Goal: Entertainment & Leisure: Browse casually

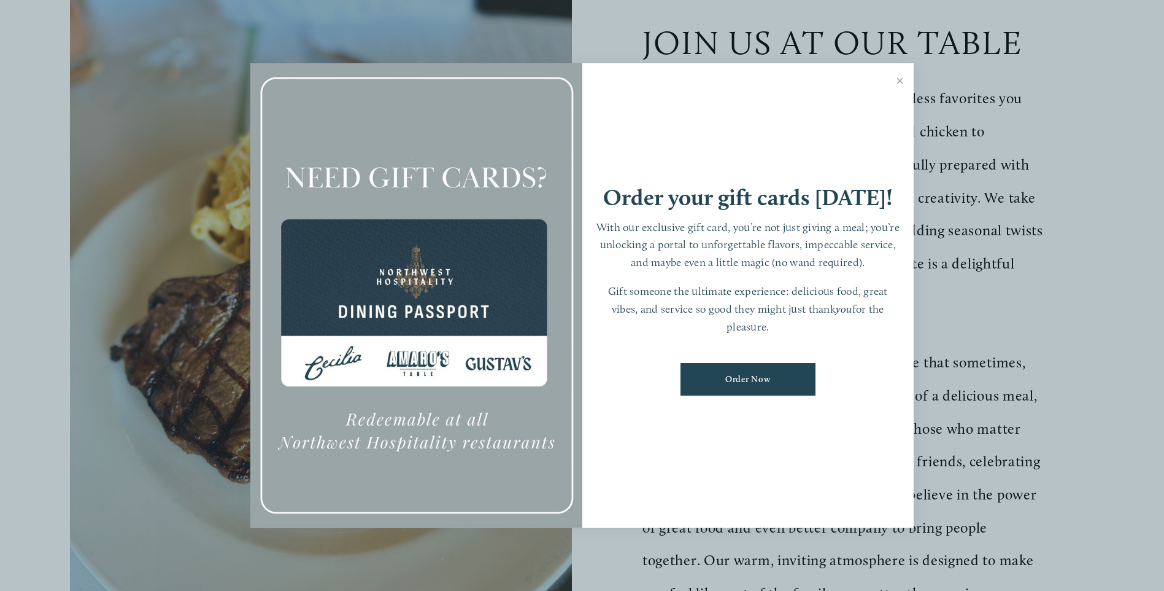
scroll to position [430, 0]
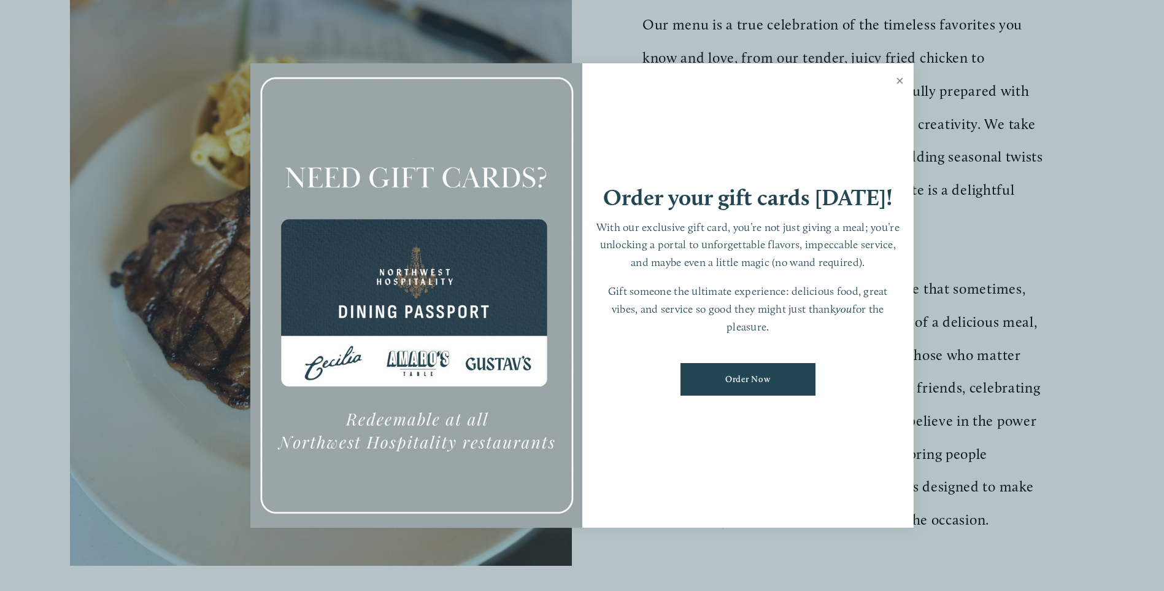
click at [900, 78] on link "Close" at bounding box center [900, 82] width 24 height 34
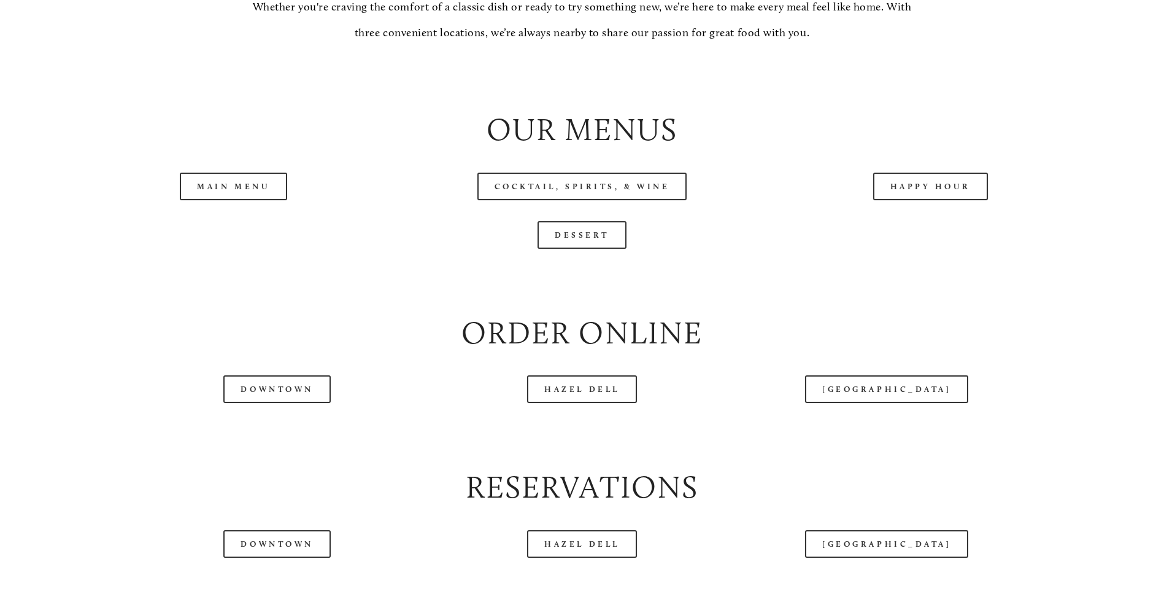
scroll to position [1350, 0]
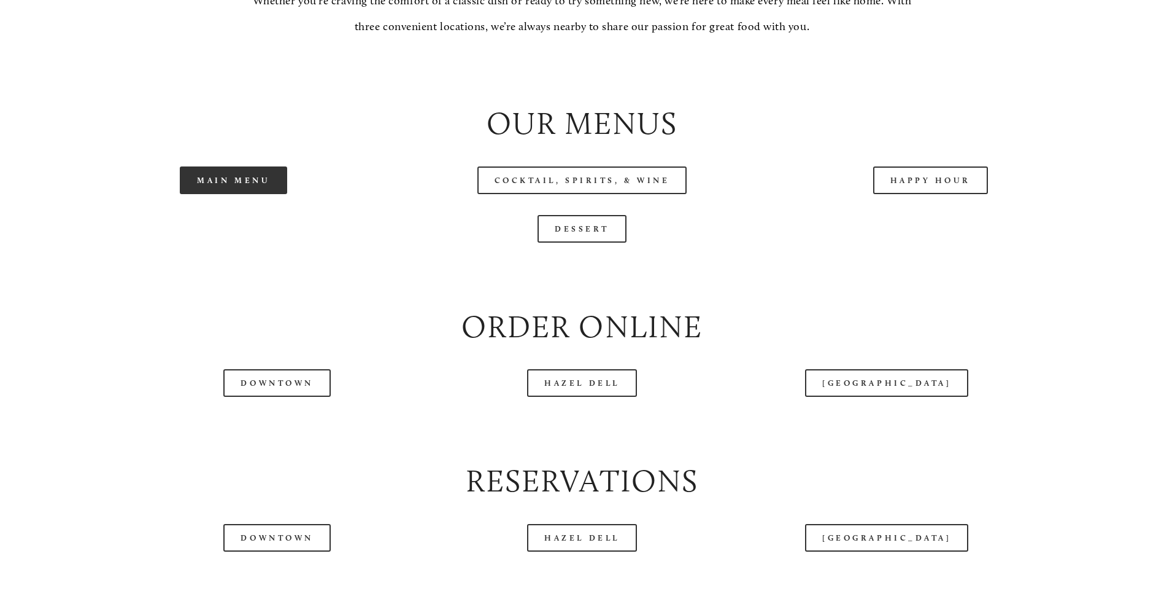
click at [219, 194] on link "Main Menu" at bounding box center [233, 180] width 107 height 28
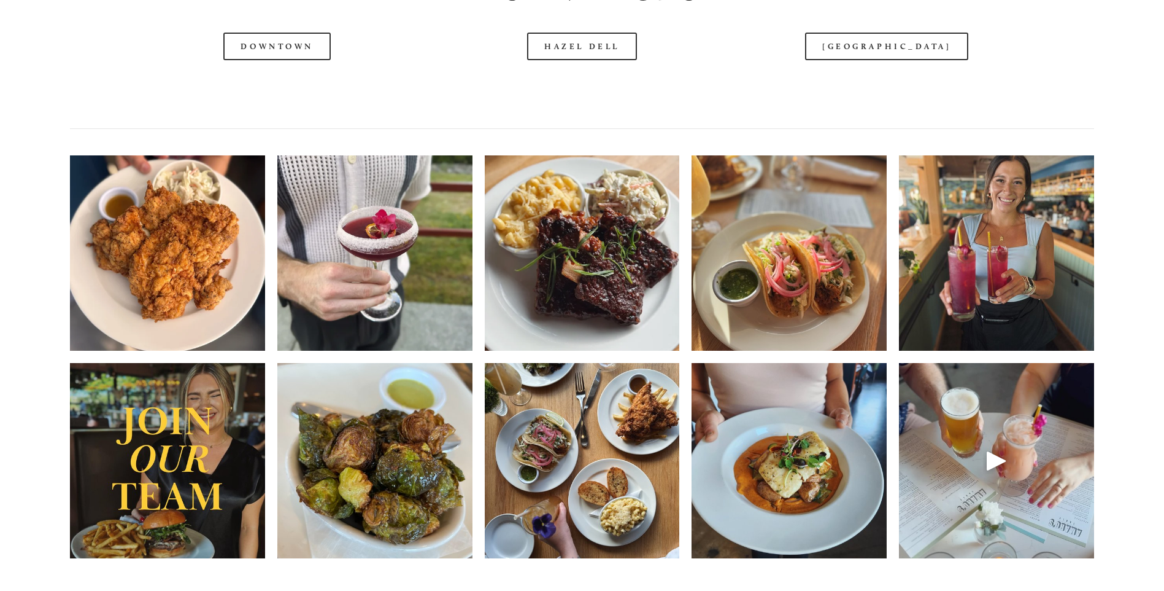
scroll to position [2087, 0]
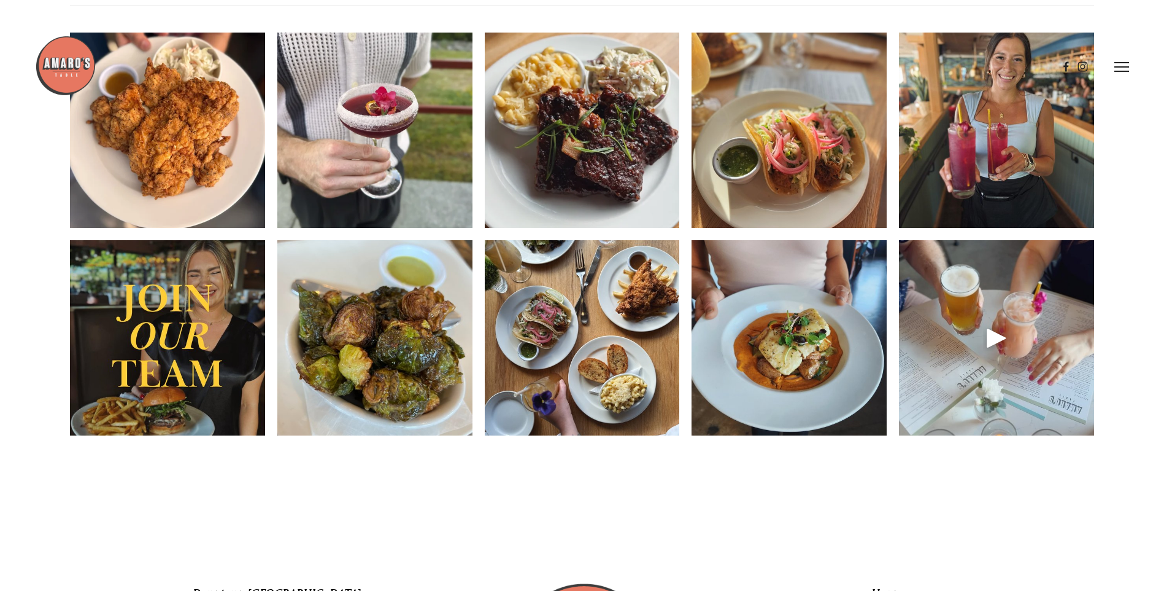
click at [142, 221] on img at bounding box center [167, 130] width 195 height 260
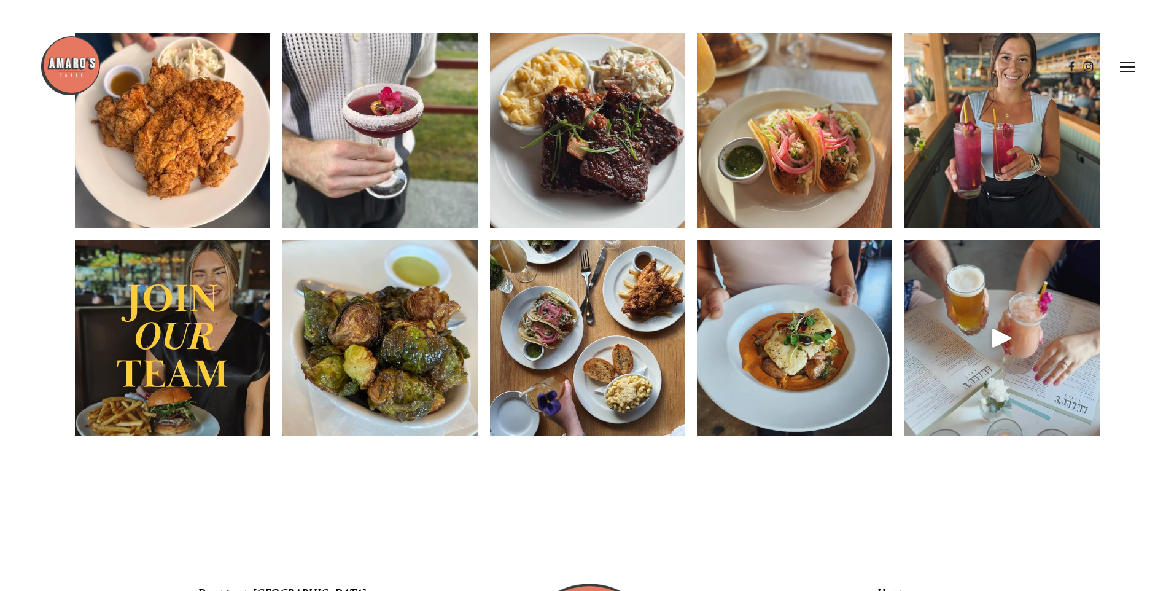
scroll to position [1932, 0]
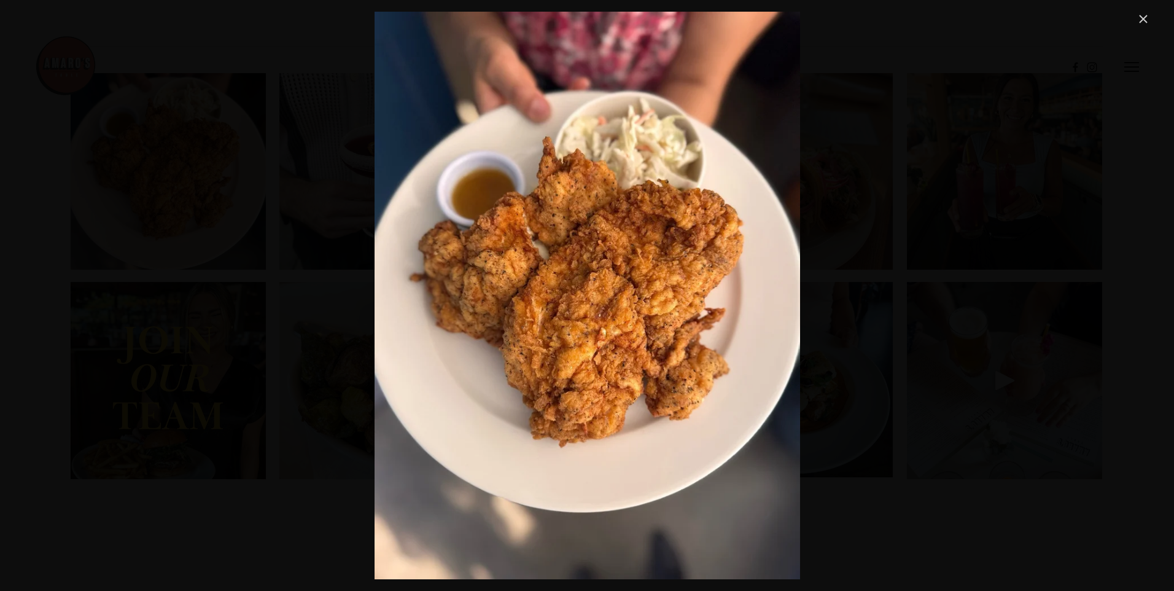
click at [1141, 15] on link "Close" at bounding box center [1143, 19] width 15 height 15
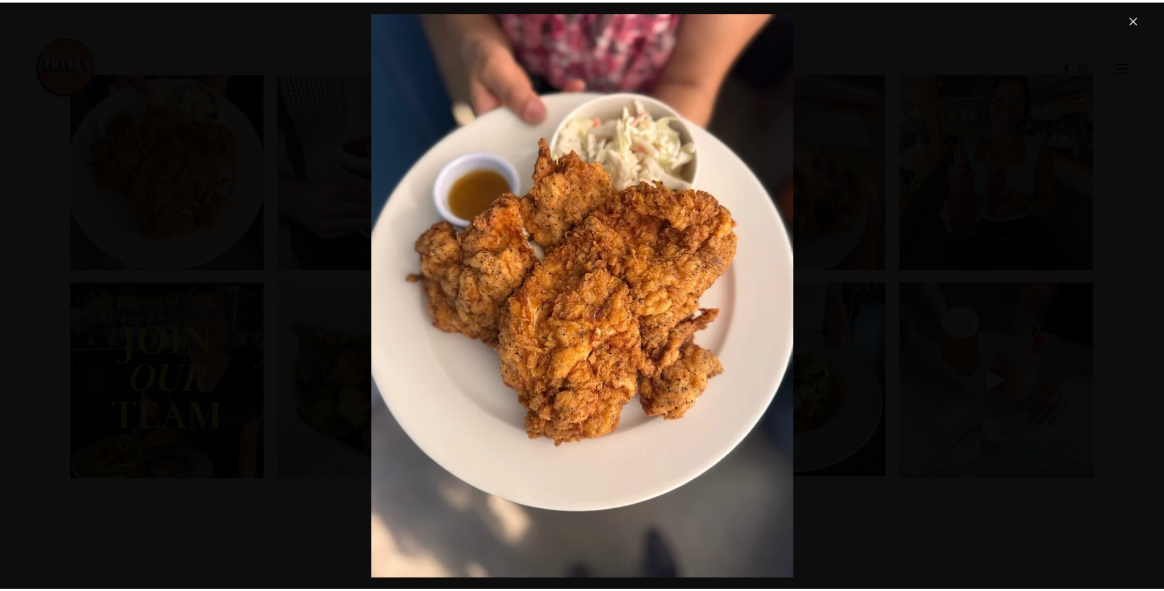
scroll to position [1964, 0]
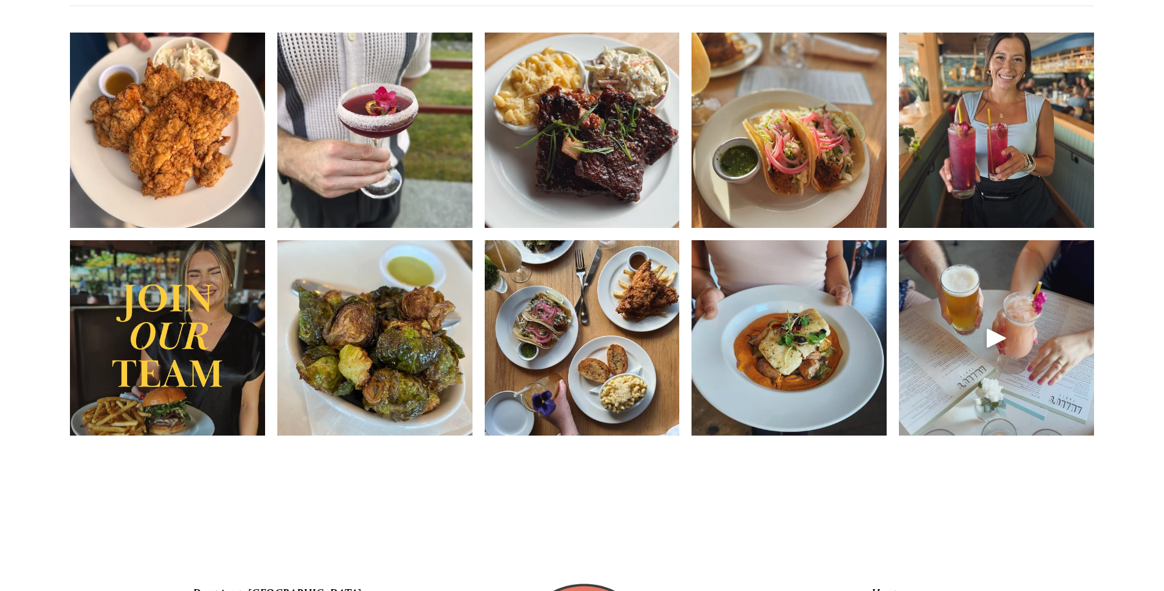
click at [578, 241] on img at bounding box center [582, 130] width 195 height 260
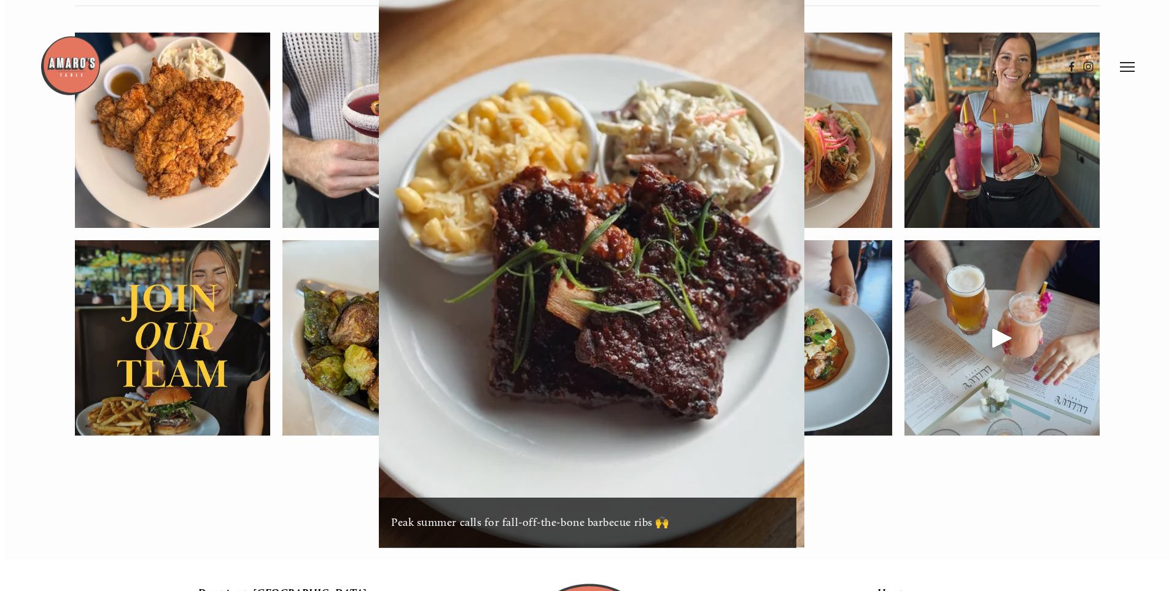
scroll to position [1932, 0]
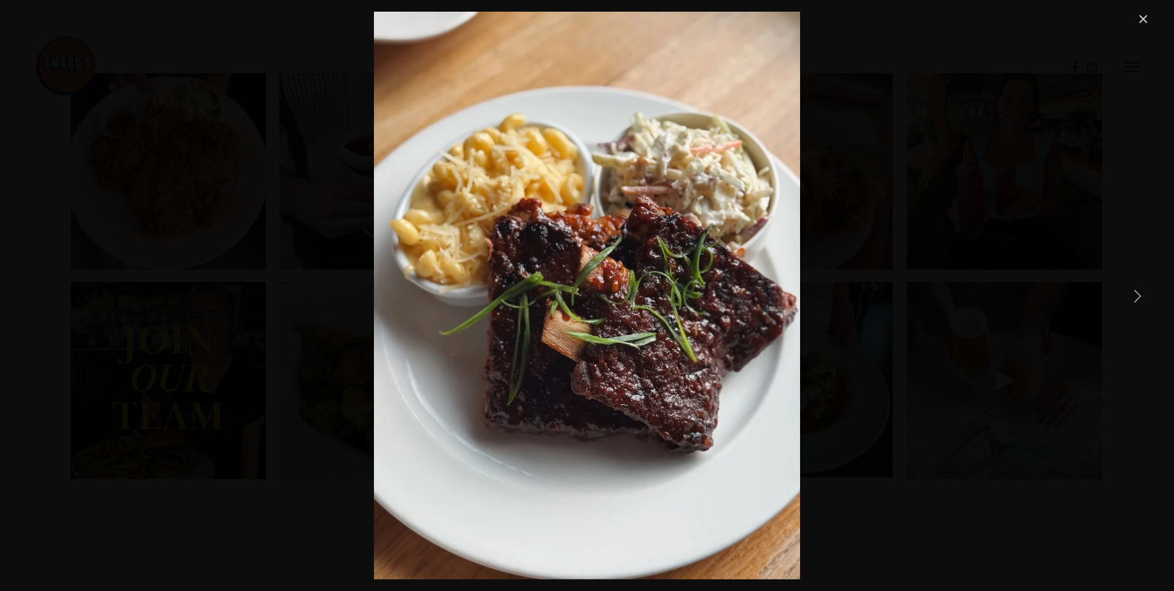
click at [1137, 295] on link "Next Item" at bounding box center [1136, 295] width 27 height 27
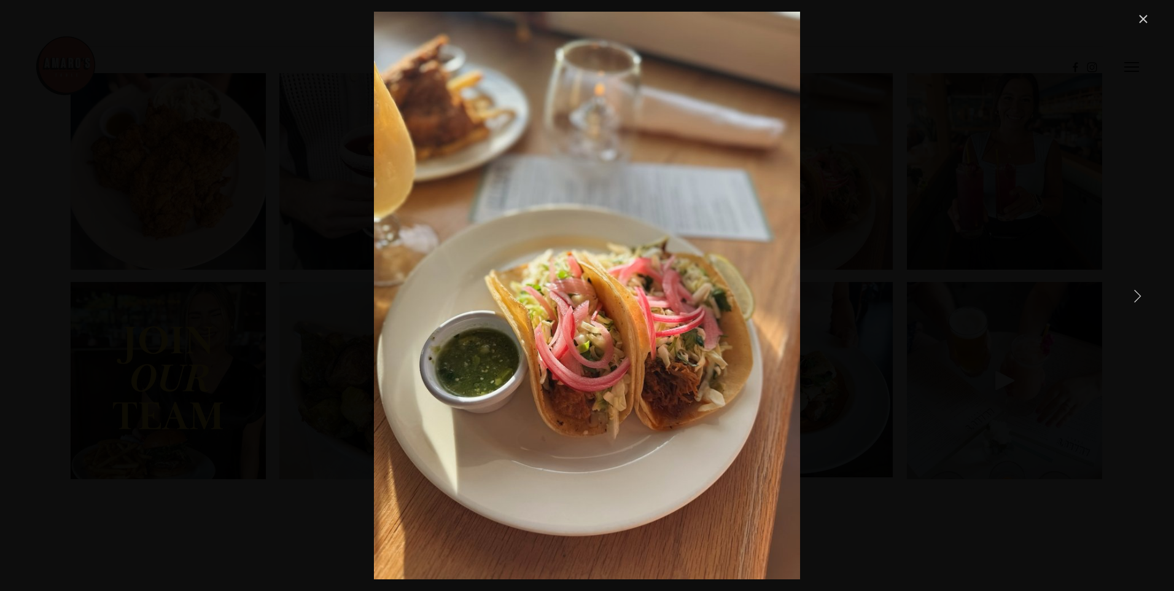
click at [1137, 295] on link "Next Item" at bounding box center [1136, 295] width 27 height 27
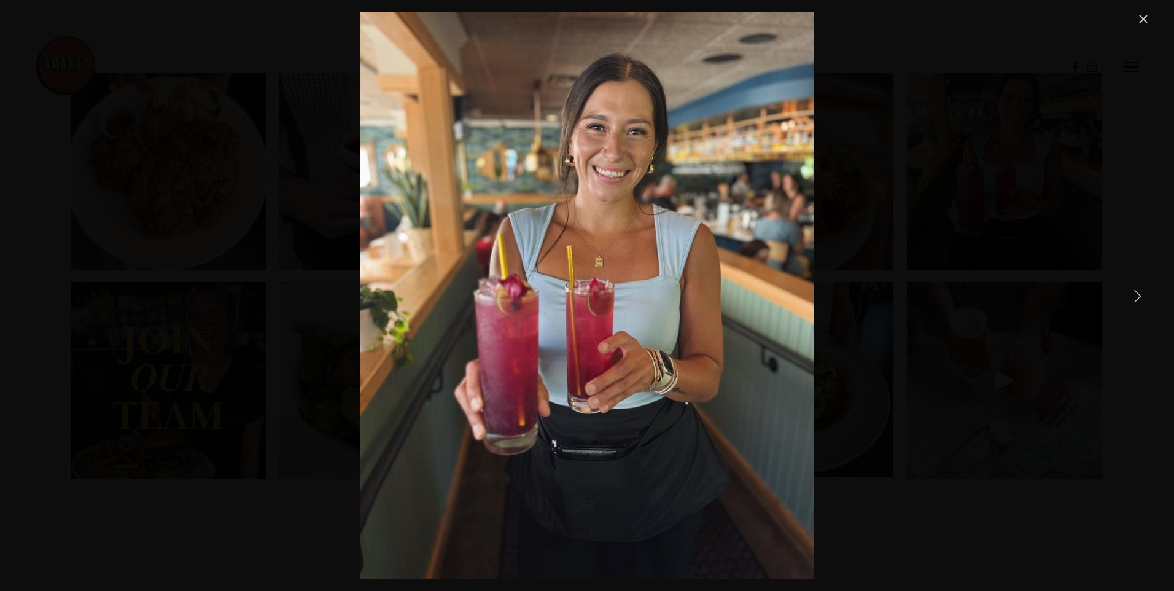
click at [1137, 295] on link "Next Item" at bounding box center [1136, 295] width 27 height 27
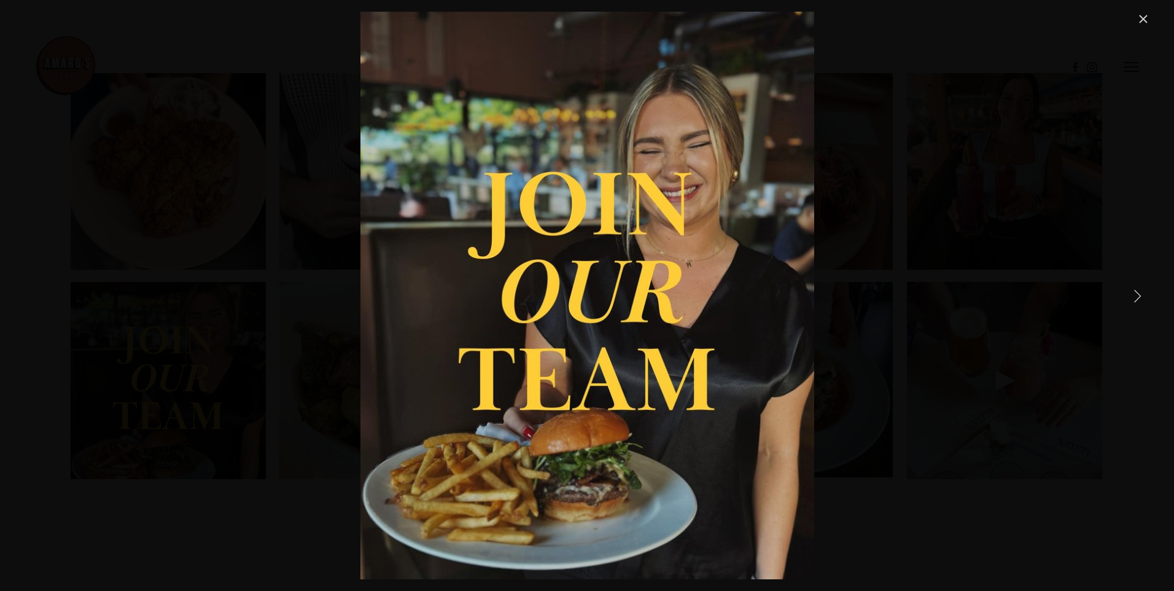
click at [1137, 295] on link "Next Item" at bounding box center [1136, 295] width 27 height 27
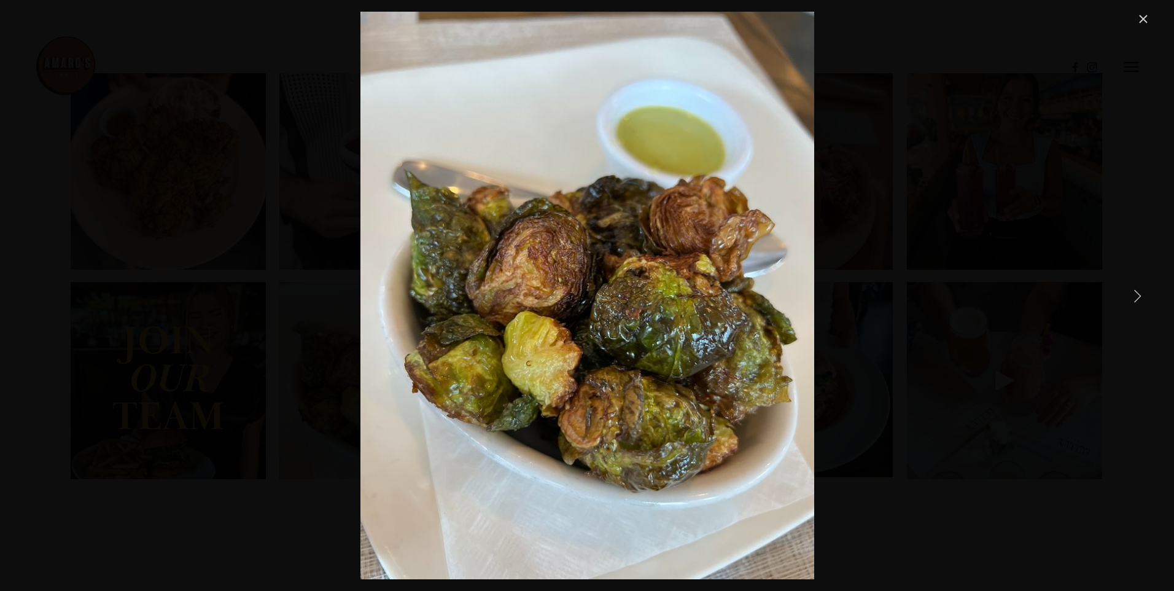
click at [1137, 295] on link "Next Item" at bounding box center [1136, 295] width 27 height 27
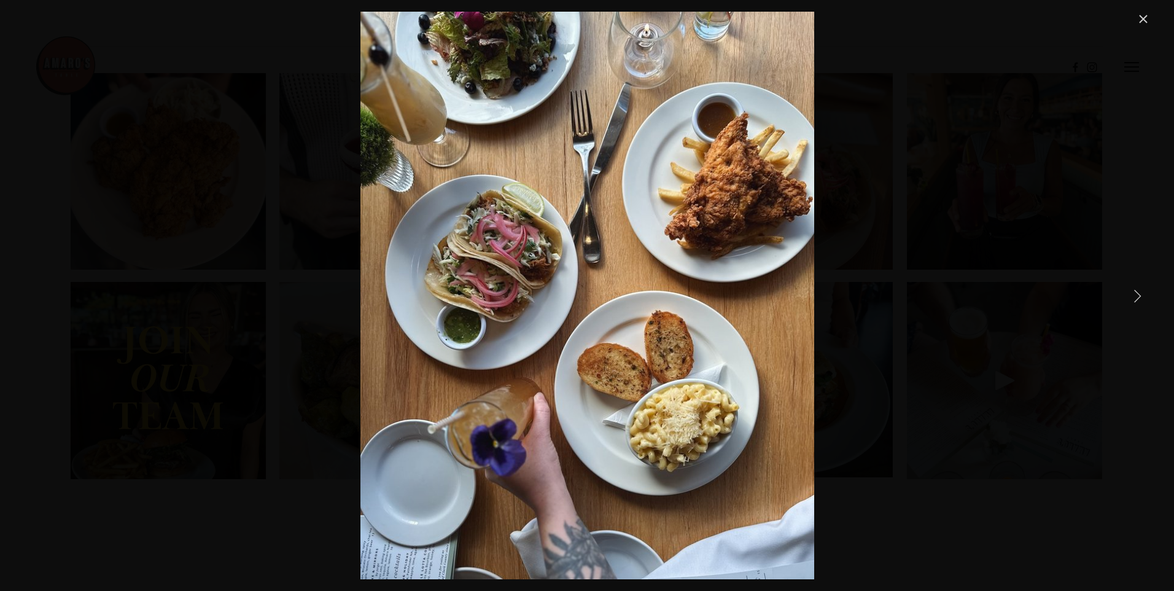
click at [1137, 295] on link "Next Item" at bounding box center [1136, 295] width 27 height 27
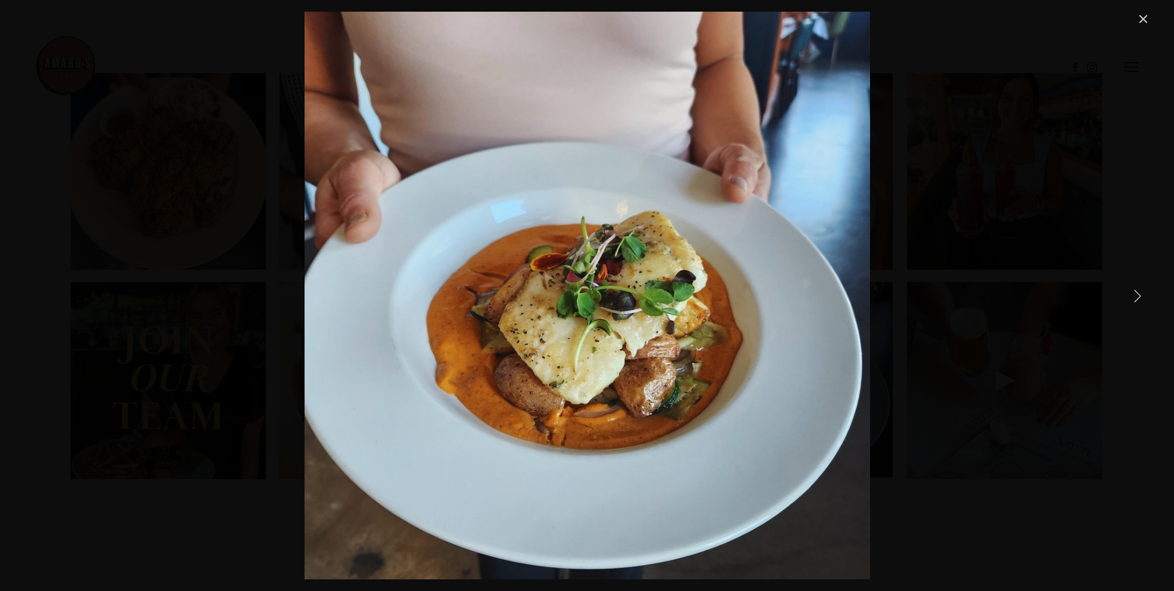
click at [1137, 295] on link "Next Item" at bounding box center [1136, 295] width 27 height 27
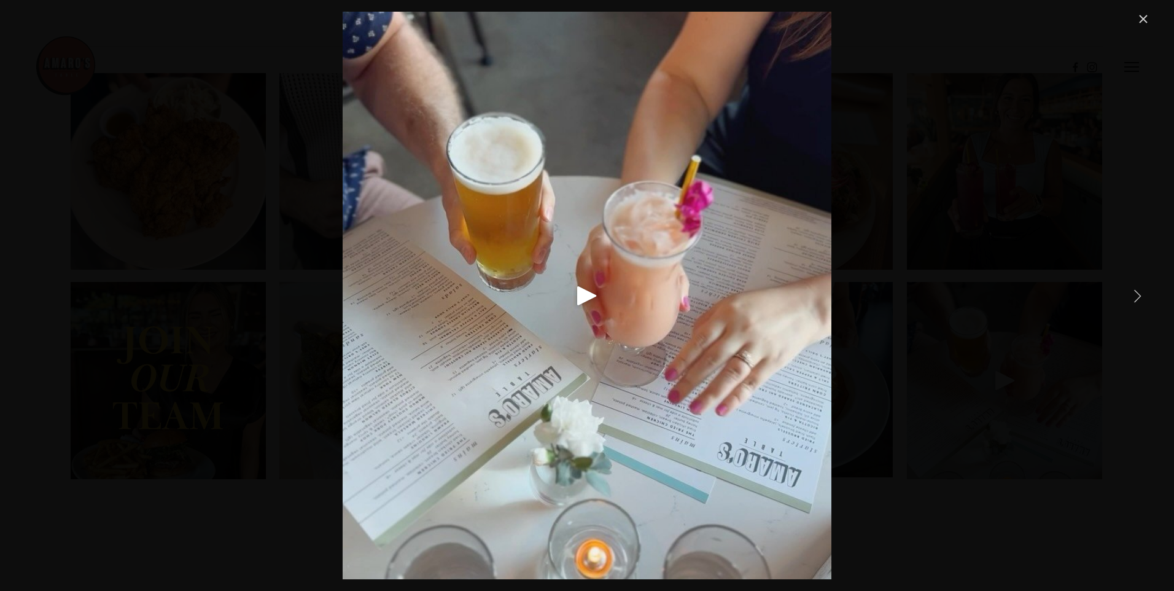
click at [1137, 295] on link "Next Item" at bounding box center [1136, 295] width 27 height 27
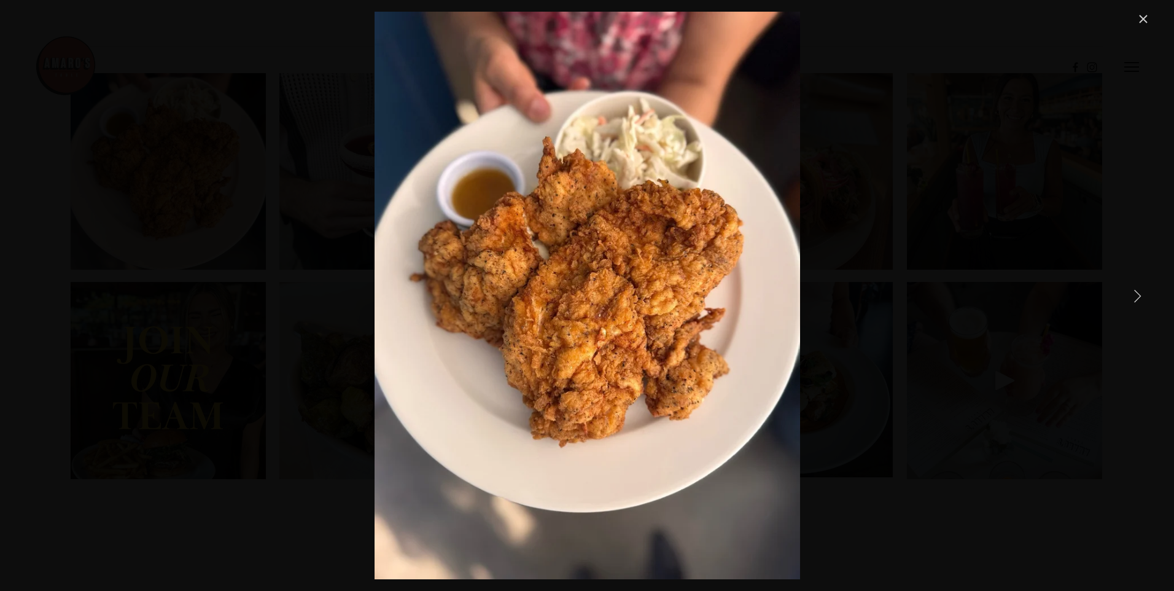
click at [1137, 295] on link "Next Item" at bounding box center [1136, 295] width 27 height 27
